Goal: Task Accomplishment & Management: Manage account settings

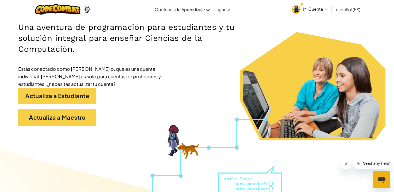
scroll to position [83, 0]
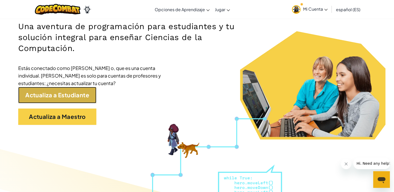
click at [61, 94] on link "Actualiza a Estudiante" at bounding box center [57, 95] width 78 height 16
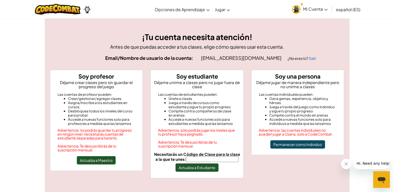
click at [196, 161] on input "Necesitarás un Código de Clase para la clase a la que te unes:" at bounding box center [212, 159] width 53 height 6
type input "SoupFindRoad"
click at [208, 141] on div "Advertencia: Te desuscribirás de tu suscripción mensual." at bounding box center [197, 144] width 78 height 8
click at [203, 166] on button "Actualiza a Estudiante" at bounding box center [196, 168] width 43 height 8
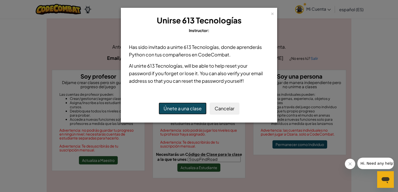
click at [182, 109] on button "Únete a una clase" at bounding box center [183, 109] width 48 height 12
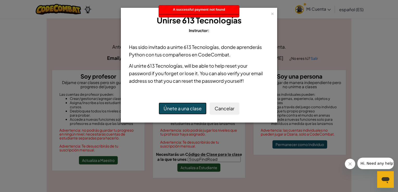
click at [182, 109] on button "Únete a una clase" at bounding box center [183, 109] width 48 height 12
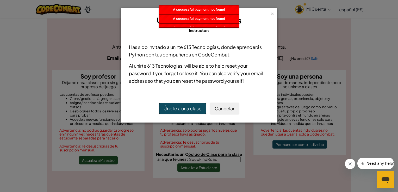
click at [182, 109] on button "Únete a una clase" at bounding box center [183, 109] width 48 height 12
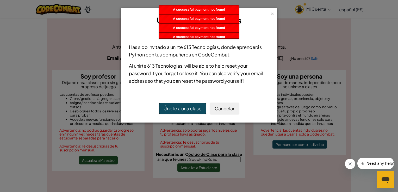
click at [182, 109] on button "Únete a una clase" at bounding box center [183, 109] width 48 height 12
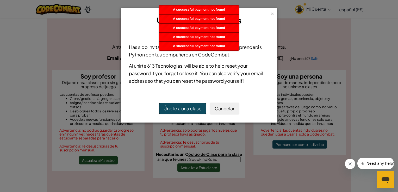
click at [182, 109] on button "Únete a una clase" at bounding box center [183, 109] width 48 height 12
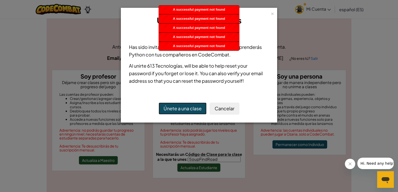
click at [182, 109] on button "Únete a una clase" at bounding box center [183, 109] width 48 height 12
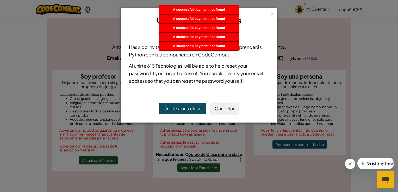
click at [182, 109] on button "Únete a una clase" at bounding box center [183, 109] width 48 height 12
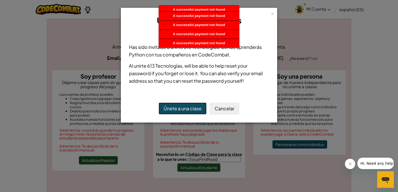
click at [182, 109] on button "Únete a una clase" at bounding box center [183, 109] width 48 height 12
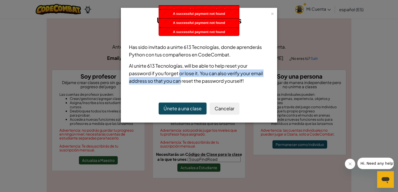
drag, startPoint x: 182, startPoint y: 109, endPoint x: 181, endPoint y: 77, distance: 31.8
click at [181, 77] on p "Al unirte 613 Tecnologías , will be able to help reset your password if you for…" at bounding box center [199, 73] width 140 height 23
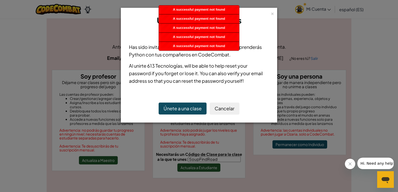
drag, startPoint x: 181, startPoint y: 77, endPoint x: 185, endPoint y: 98, distance: 21.2
click at [185, 98] on div "Únete a una clase Cancelar" at bounding box center [199, 108] width 150 height 22
click at [187, 107] on button "Únete a una clase" at bounding box center [183, 109] width 48 height 12
click at [187, 106] on button "Únete a una clase" at bounding box center [183, 109] width 48 height 12
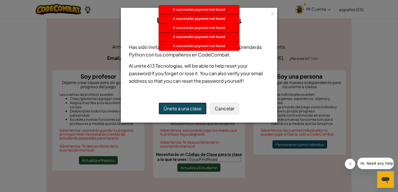
click at [187, 106] on button "Únete a una clase" at bounding box center [183, 109] width 48 height 12
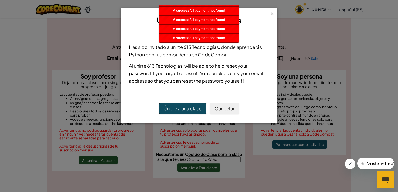
click at [187, 106] on button "Únete a una clase" at bounding box center [183, 109] width 48 height 12
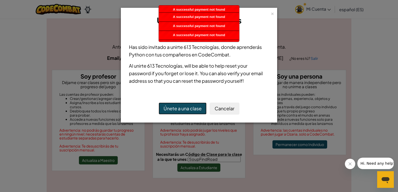
click at [187, 106] on button "Únete a una clase" at bounding box center [183, 109] width 48 height 12
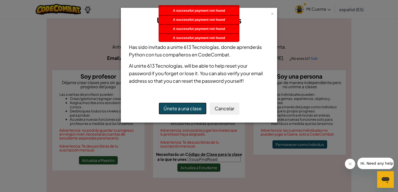
click at [187, 106] on button "Únete a una clase" at bounding box center [183, 109] width 48 height 12
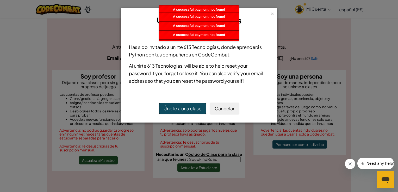
click at [187, 106] on button "Únete a una clase" at bounding box center [183, 109] width 48 height 12
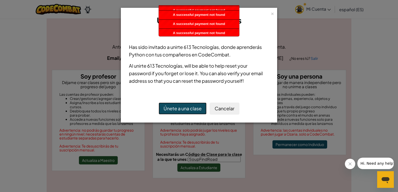
click at [187, 106] on button "Únete a una clase" at bounding box center [183, 109] width 48 height 12
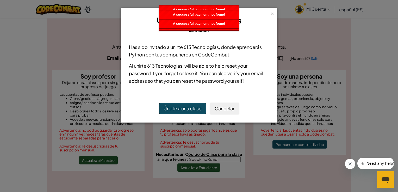
click at [187, 106] on button "Únete a una clase" at bounding box center [183, 109] width 48 height 12
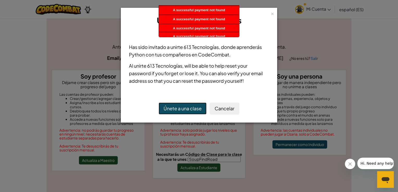
click at [187, 106] on button "Únete a una clase" at bounding box center [183, 109] width 48 height 12
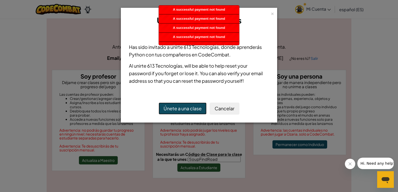
click at [187, 106] on button "Únete a una clase" at bounding box center [183, 109] width 48 height 12
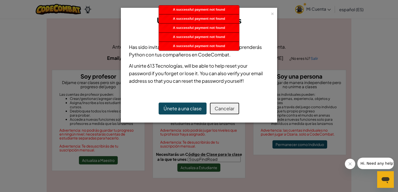
click at [223, 109] on button "Cancelar" at bounding box center [225, 109] width 30 height 12
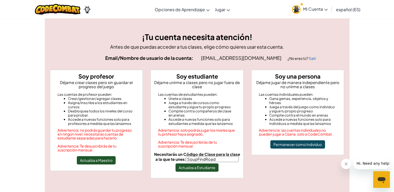
scroll to position [11, 0]
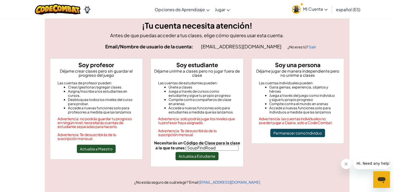
click at [314, 11] on span "Mi Cuenta" at bounding box center [315, 8] width 24 height 5
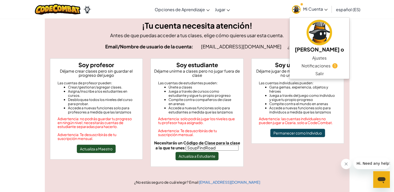
click at [294, 11] on img at bounding box center [296, 9] width 9 height 9
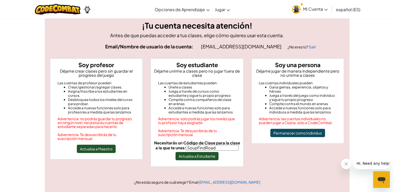
click at [294, 11] on img at bounding box center [296, 9] width 9 height 9
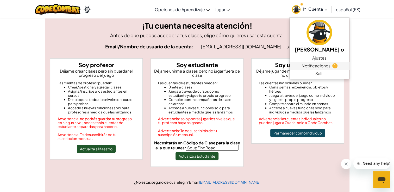
click at [317, 64] on span "Notificaciones" at bounding box center [315, 66] width 29 height 6
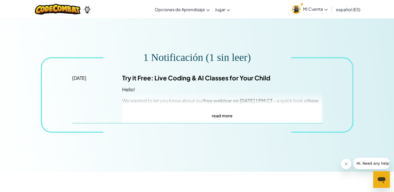
click at [326, 11] on span "Mi Cuenta" at bounding box center [315, 8] width 24 height 5
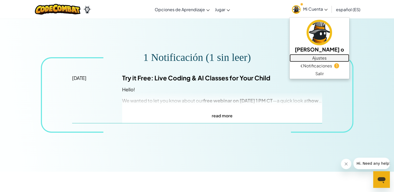
click at [304, 59] on link "Ajustes" at bounding box center [320, 58] width 60 height 8
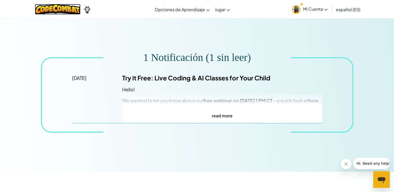
click at [48, 11] on img at bounding box center [58, 9] width 46 height 11
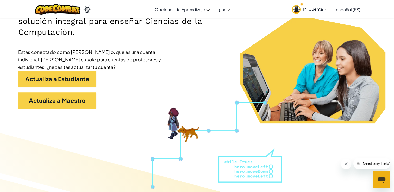
scroll to position [102, 0]
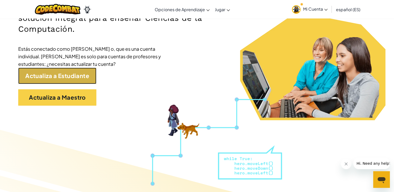
click at [51, 79] on link "Actualiza a Estudiante" at bounding box center [57, 76] width 78 height 16
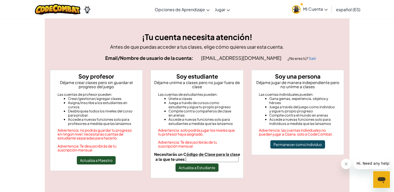
click at [309, 9] on span "Mi Cuenta" at bounding box center [315, 8] width 24 height 5
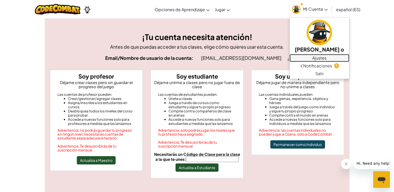
click at [312, 58] on link "Ajustes" at bounding box center [320, 58] width 60 height 8
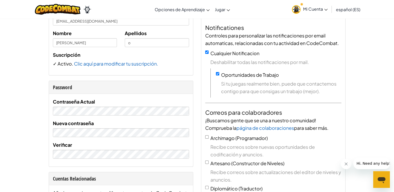
scroll to position [77, 0]
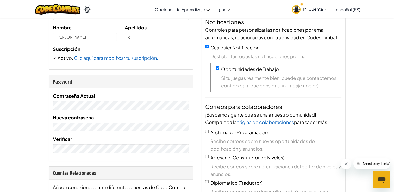
click at [106, 16] on div "Cambiar modo de navegación Opciones de Aprendizaje Clases Online en Vivo Autoap…" at bounding box center [197, 9] width 397 height 18
click at [130, 58] on link "Clic aquí para modificar tu suscripción." at bounding box center [116, 58] width 84 height 6
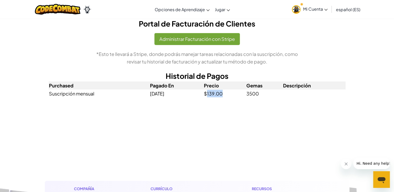
drag, startPoint x: 209, startPoint y: 95, endPoint x: 226, endPoint y: 96, distance: 17.5
click at [226, 96] on td "$139.00" at bounding box center [225, 94] width 42 height 8
drag, startPoint x: 226, startPoint y: 96, endPoint x: 244, endPoint y: 102, distance: 19.4
click at [244, 102] on div "Portal de Facturación de Clientes Administrar Facturación con Stripe *Esto te l…" at bounding box center [197, 60] width 305 height 85
